Goal: Task Accomplishment & Management: Manage account settings

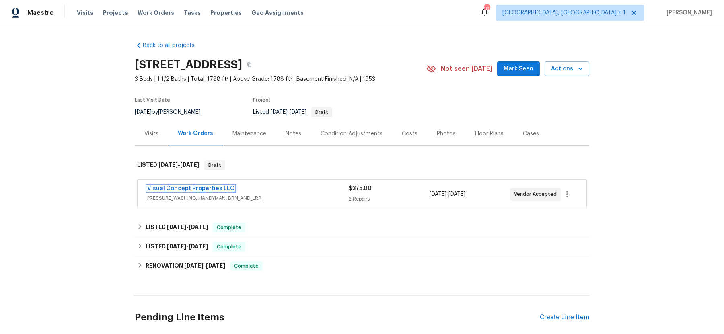
click at [171, 189] on link "Visual Concept Properties LLC" at bounding box center [190, 189] width 87 height 6
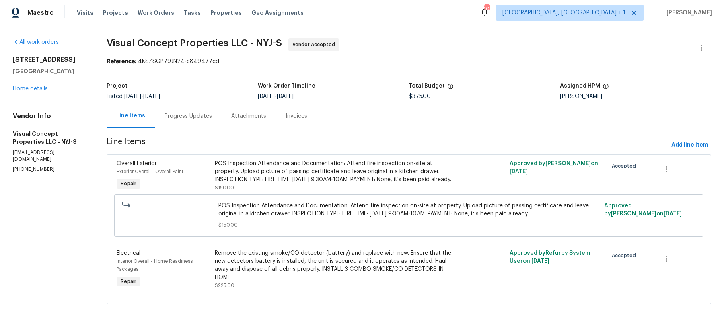
click at [185, 121] on div "Progress Updates" at bounding box center [188, 116] width 67 height 24
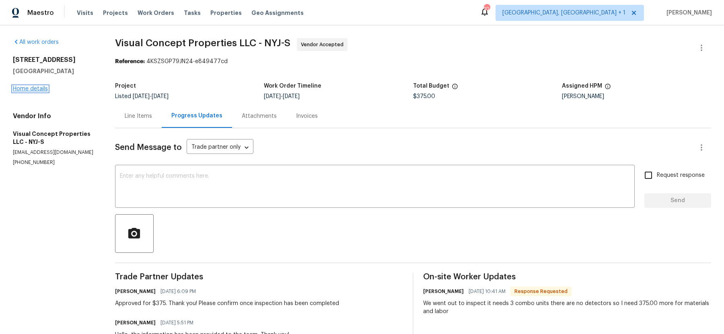
click at [38, 90] on link "Home details" at bounding box center [30, 89] width 35 height 6
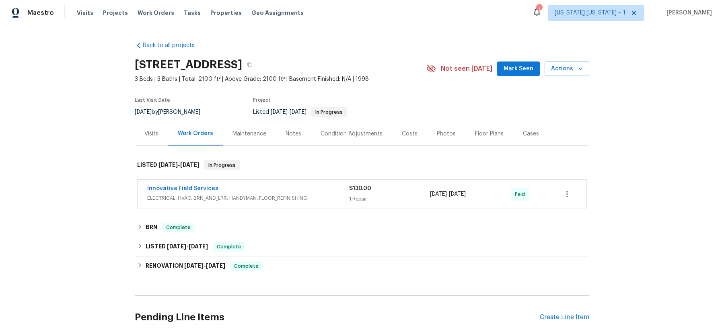
click at [257, 196] on span "ELECTRICAL, HVAC, BRN_AND_LRR, HANDYMAN, FLOOR_REFINISHING" at bounding box center [248, 198] width 202 height 8
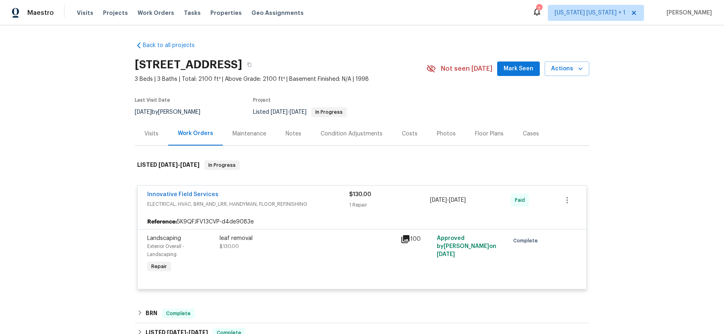
click at [257, 196] on div "Innovative Field Services" at bounding box center [248, 196] width 202 height 10
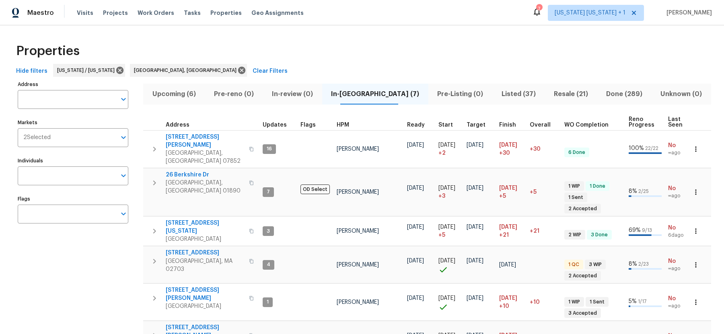
scroll to position [22, 0]
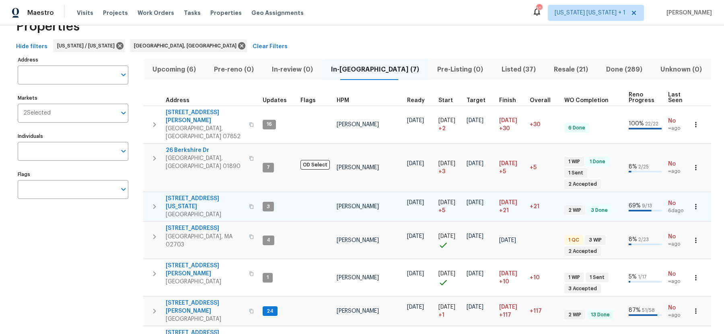
scroll to position [29, 0]
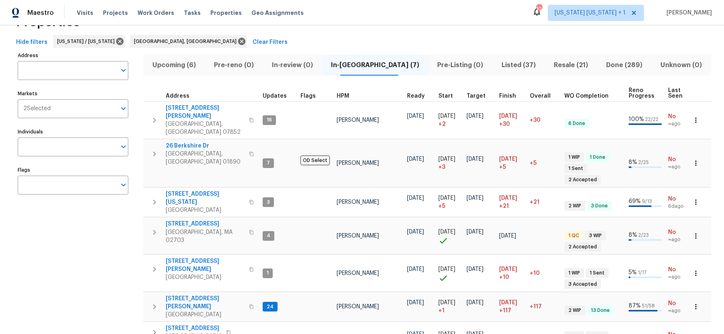
click at [433, 66] on span "Pre-Listing (0)" at bounding box center [460, 64] width 54 height 11
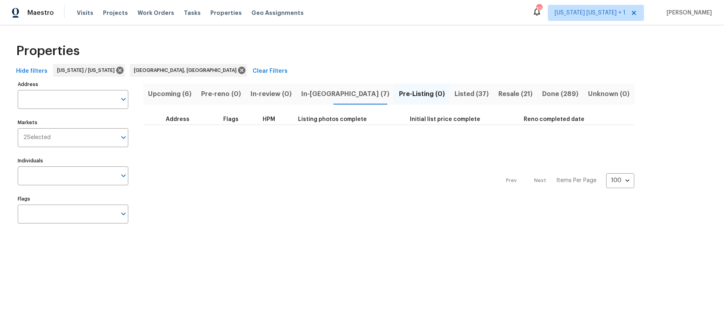
click at [454, 95] on span "Listed (37)" at bounding box center [471, 93] width 34 height 11
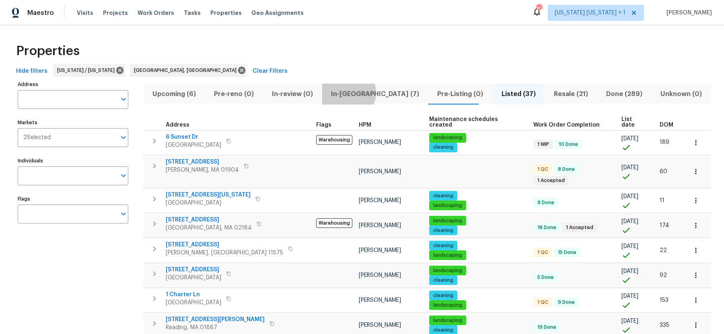
click at [343, 92] on span "In-[GEOGRAPHIC_DATA] (7)" at bounding box center [375, 93] width 96 height 11
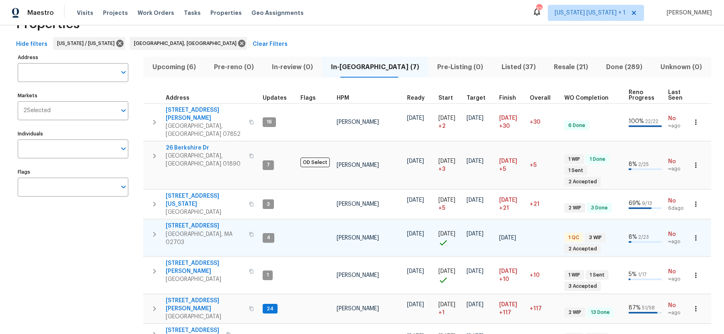
scroll to position [29, 0]
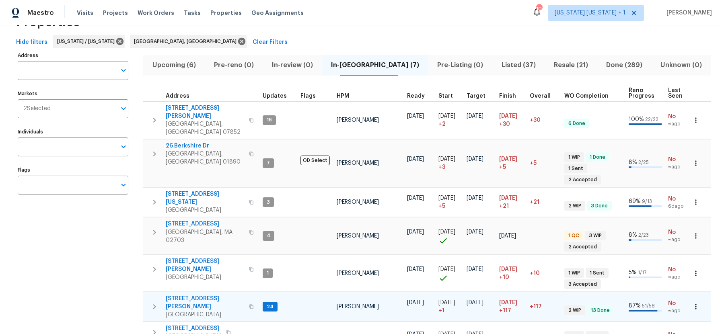
click at [150, 302] on icon "button" at bounding box center [155, 307] width 10 height 10
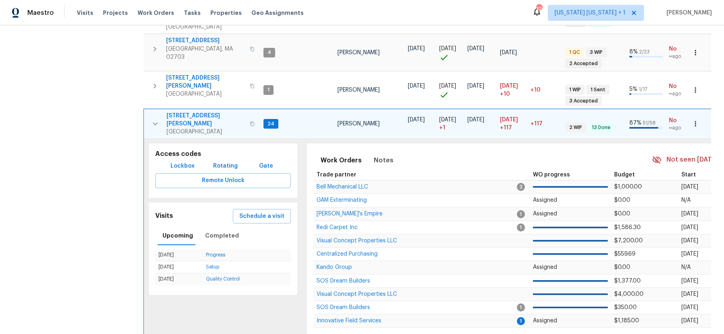
scroll to position [236, 0]
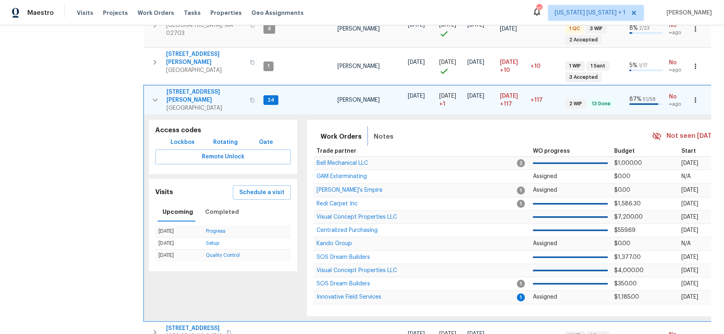
click at [385, 131] on span "Notes" at bounding box center [383, 136] width 20 height 11
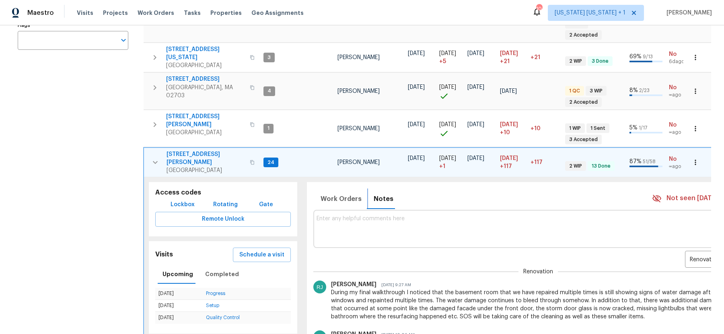
scroll to position [172, 0]
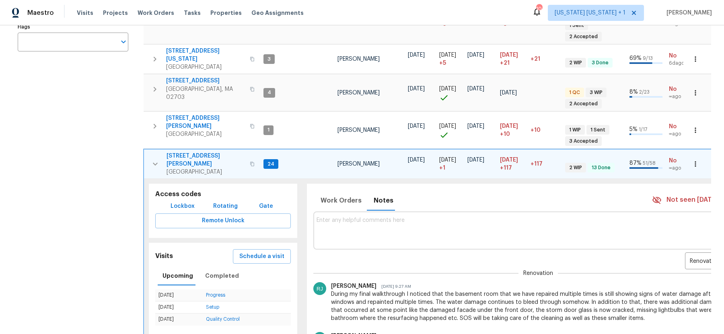
click at [187, 152] on span "[STREET_ADDRESS][PERSON_NAME]" at bounding box center [205, 160] width 78 height 16
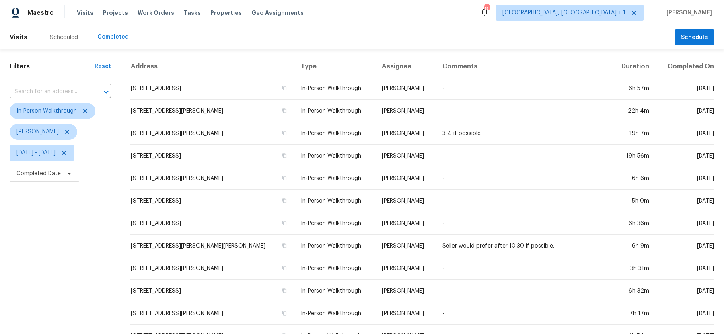
click at [67, 35] on div "Scheduled" at bounding box center [64, 37] width 28 height 8
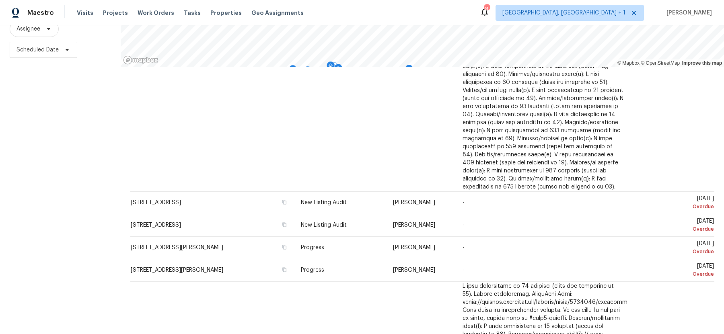
scroll to position [308, 0]
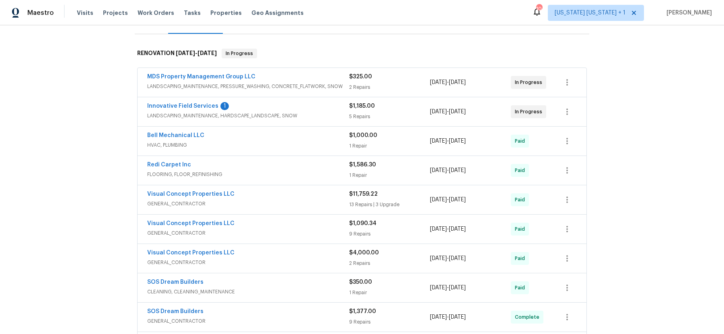
scroll to position [117, 0]
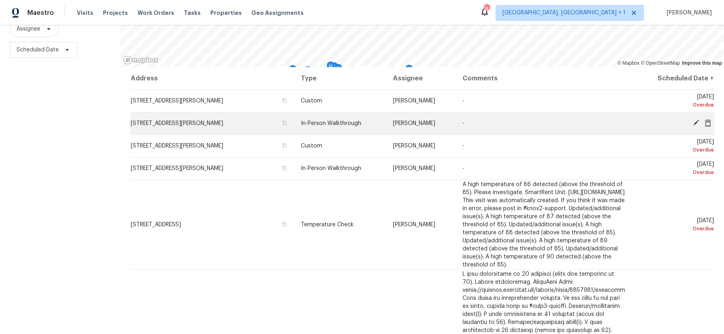
click at [709, 122] on icon at bounding box center [707, 122] width 7 height 7
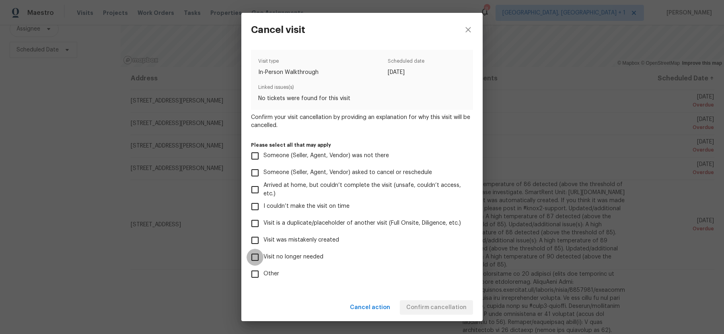
click at [251, 258] on input "Visit no longer needed" at bounding box center [254, 257] width 17 height 17
checkbox input "true"
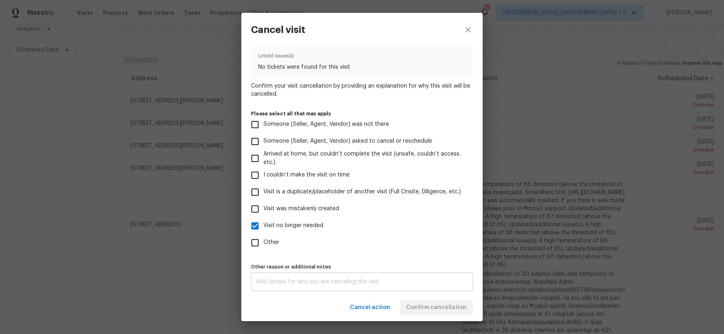
click at [338, 287] on div "x Other reason or additional notes" at bounding box center [362, 282] width 222 height 18
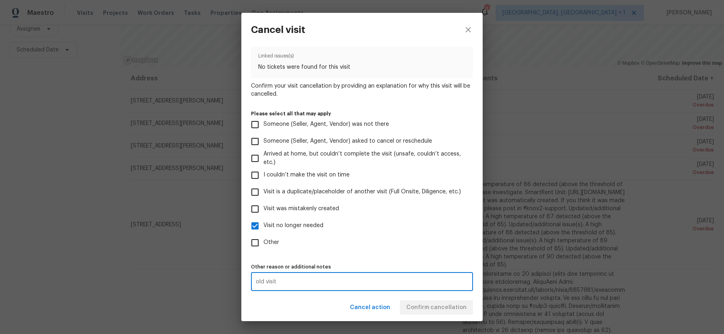
drag, startPoint x: 310, startPoint y: 281, endPoint x: 249, endPoint y: 281, distance: 60.7
click at [249, 281] on div "Visit type In-Person Walkthrough Scheduled date 5/29/2025 Linked issues(s) No t…" at bounding box center [361, 170] width 241 height 247
type textarea "old visit"
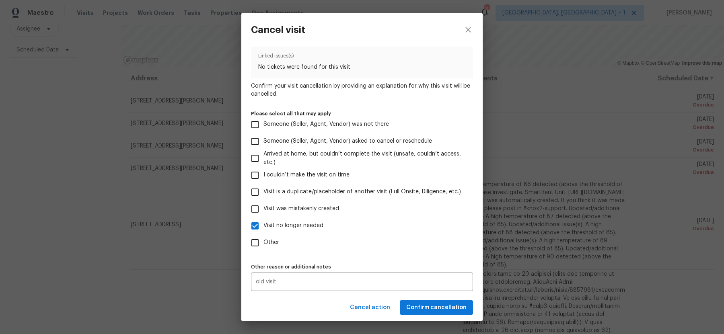
click at [299, 296] on div "Cancel action Confirm cancellation" at bounding box center [361, 308] width 241 height 28
click at [415, 305] on span "Confirm cancellation" at bounding box center [436, 308] width 60 height 10
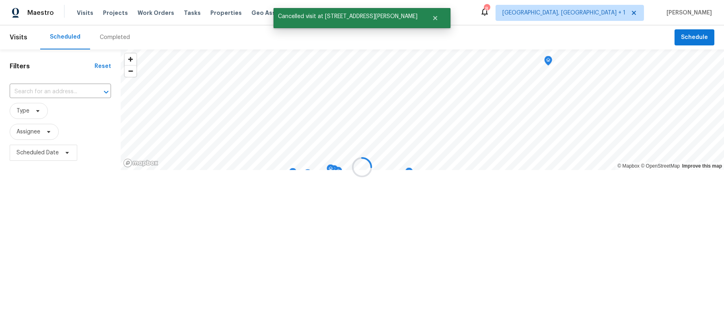
scroll to position [0, 0]
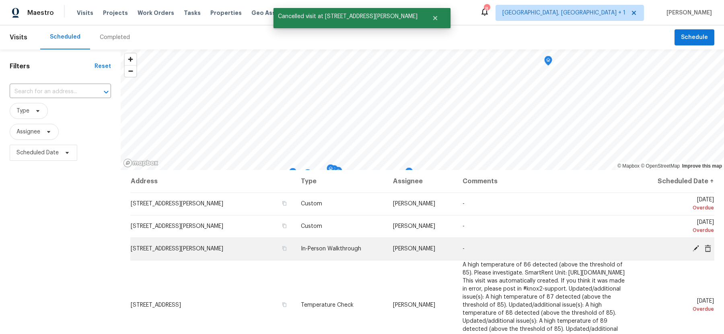
click at [708, 248] on icon at bounding box center [707, 247] width 6 height 7
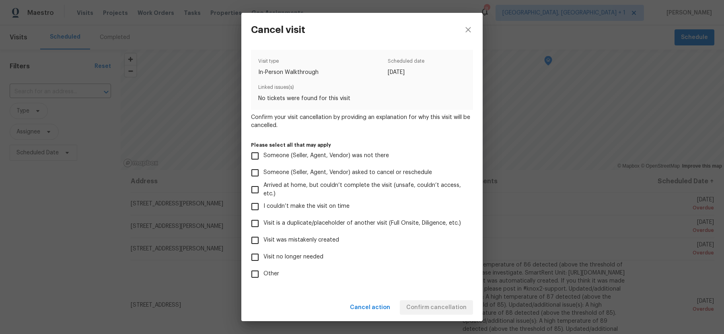
click at [254, 256] on input "Visit no longer needed" at bounding box center [254, 257] width 17 height 17
checkbox input "true"
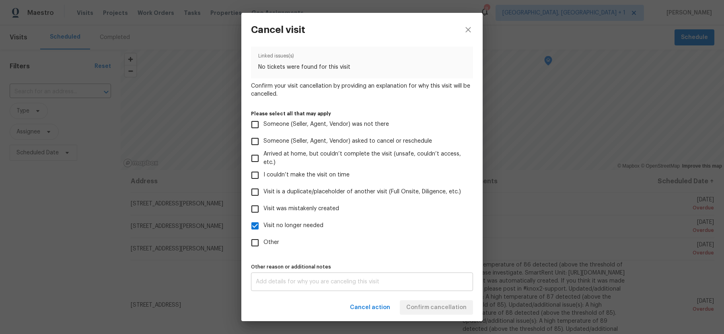
click at [306, 277] on div "x Other reason or additional notes" at bounding box center [362, 282] width 222 height 18
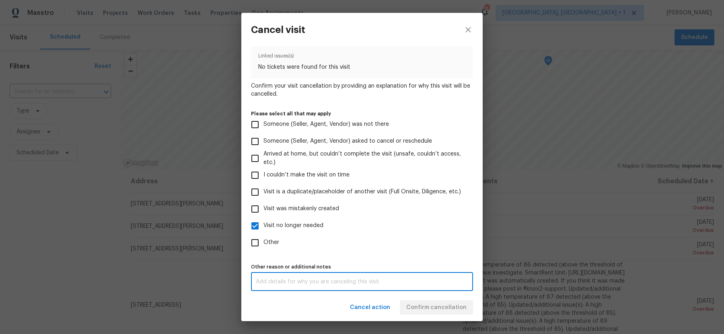
paste textarea "old visit"
type textarea "old visit"
click at [293, 301] on div "Cancel action Confirm cancellation" at bounding box center [361, 308] width 241 height 28
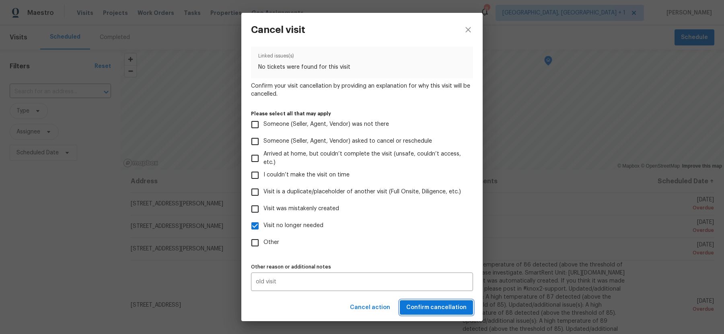
click at [417, 308] on span "Confirm cancellation" at bounding box center [436, 308] width 60 height 10
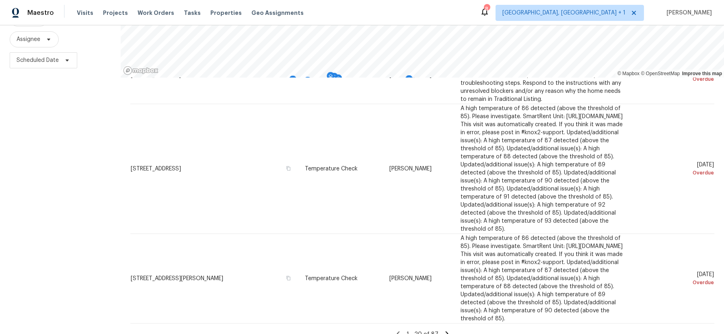
scroll to position [103, 0]
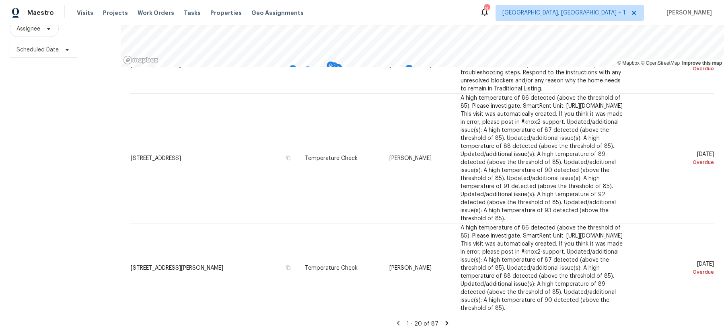
click at [445, 323] on icon at bounding box center [446, 323] width 3 height 4
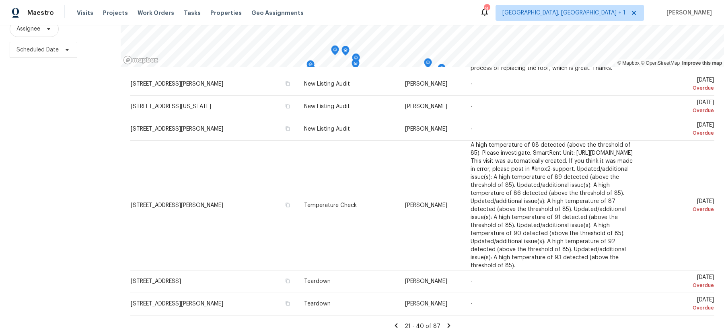
click at [447, 323] on icon at bounding box center [448, 325] width 3 height 4
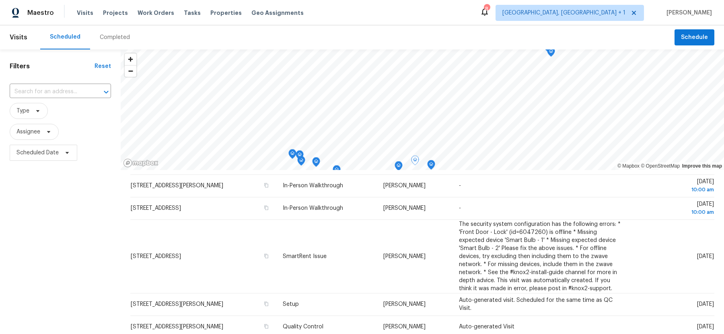
scroll to position [338, 0]
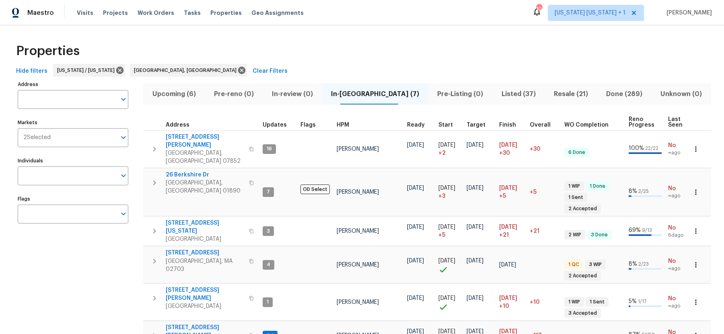
click at [500, 96] on span "Listed (37)" at bounding box center [518, 93] width 43 height 11
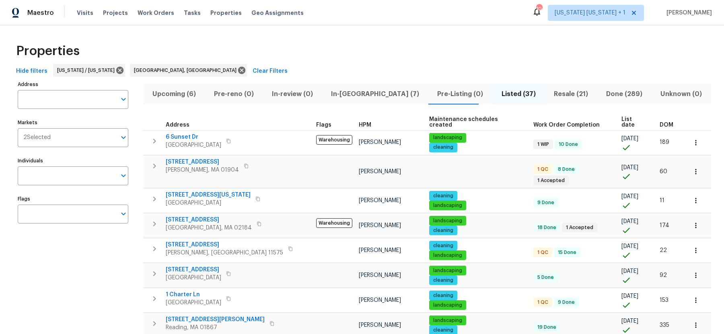
click at [659, 122] on span "DOM" at bounding box center [666, 125] width 14 height 6
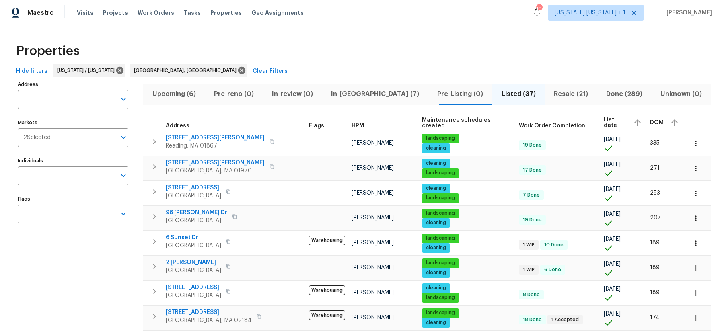
click at [650, 122] on span "DOM" at bounding box center [657, 123] width 14 height 6
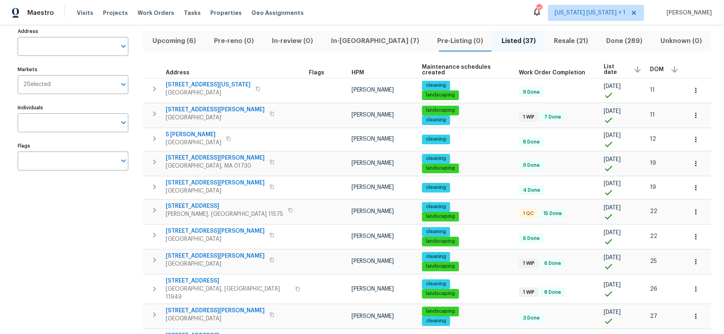
scroll to position [57, 0]
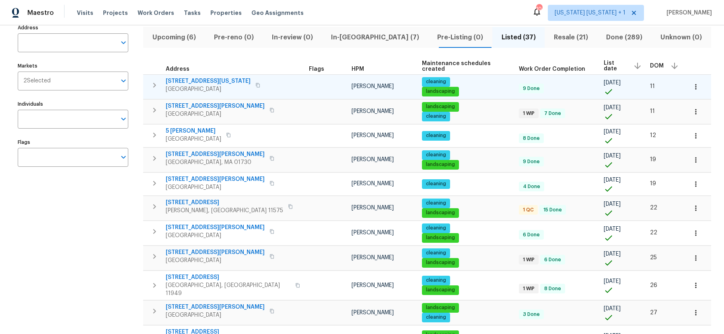
click at [691, 87] on icon "button" at bounding box center [695, 87] width 8 height 8
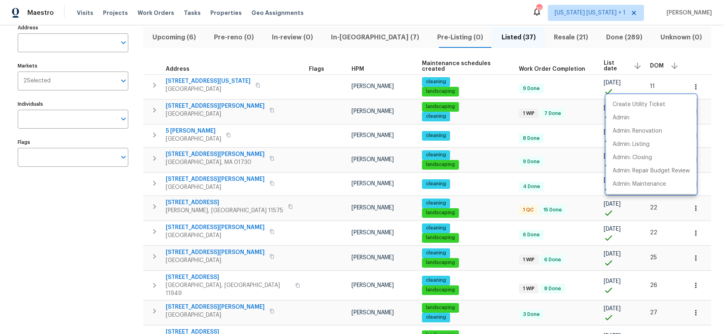
click at [690, 77] on div at bounding box center [362, 167] width 724 height 334
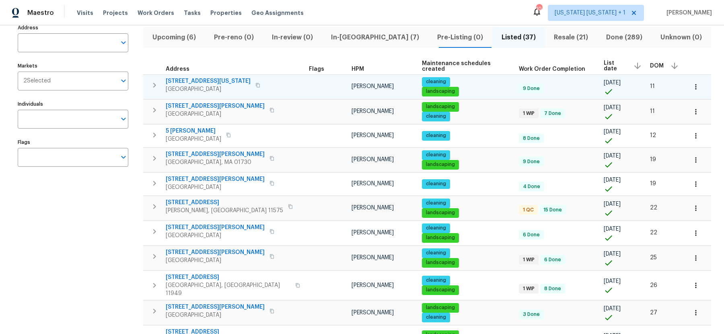
click at [152, 84] on icon "button" at bounding box center [155, 85] width 10 height 10
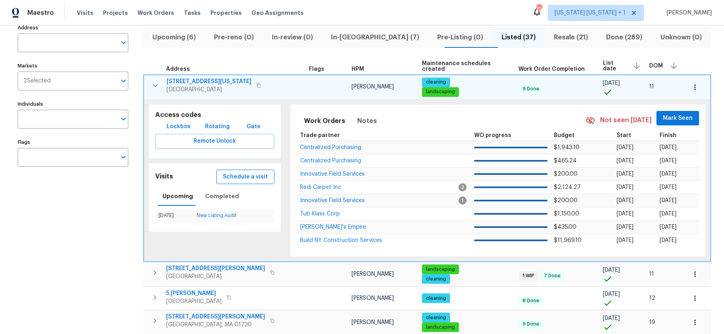
click at [244, 179] on span "Schedule a visit" at bounding box center [245, 177] width 45 height 10
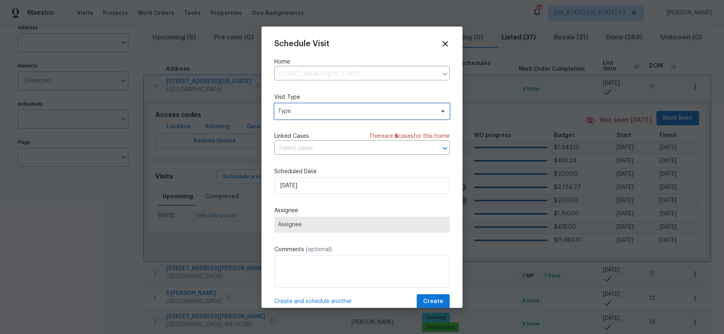
click at [310, 115] on span "Type" at bounding box center [361, 111] width 175 height 16
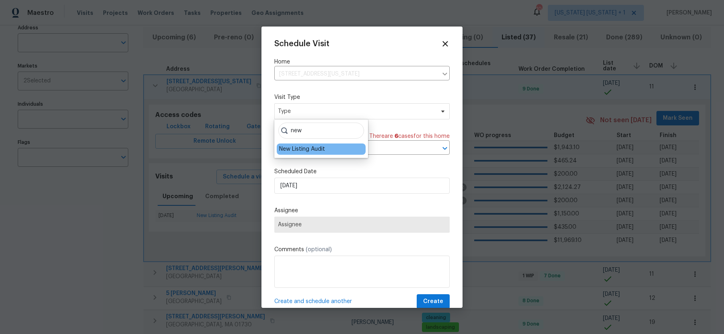
type input "new"
click at [301, 148] on div "New Listing Audit" at bounding box center [302, 149] width 46 height 8
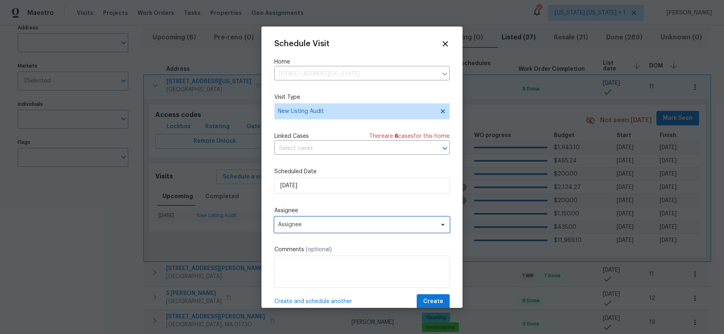
click at [323, 222] on span "Assignee" at bounding box center [357, 224] width 158 height 6
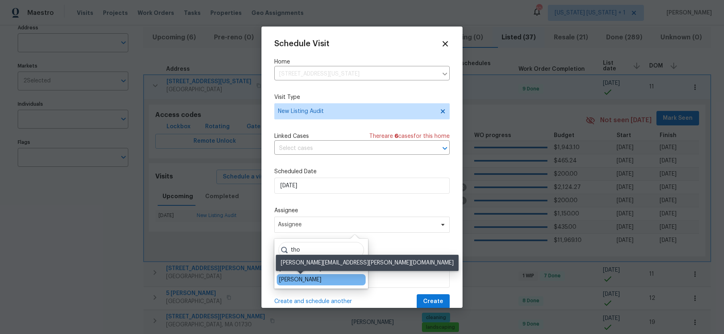
type input "tho"
click at [297, 281] on div "[PERSON_NAME]" at bounding box center [300, 280] width 42 height 8
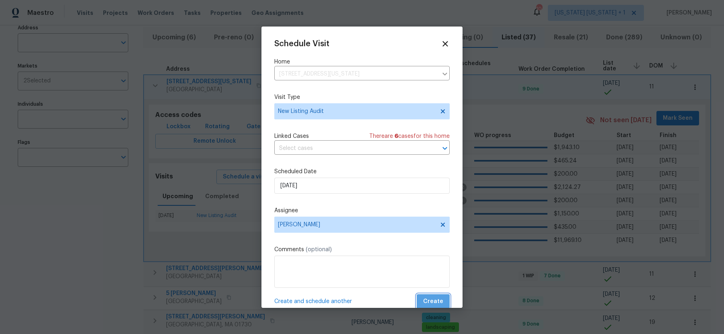
click at [439, 302] on span "Create" at bounding box center [433, 302] width 20 height 10
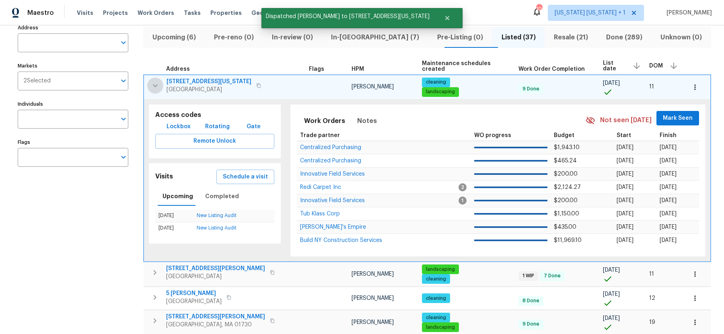
click at [158, 86] on icon "button" at bounding box center [155, 86] width 10 height 10
